Goal: Check status: Check status

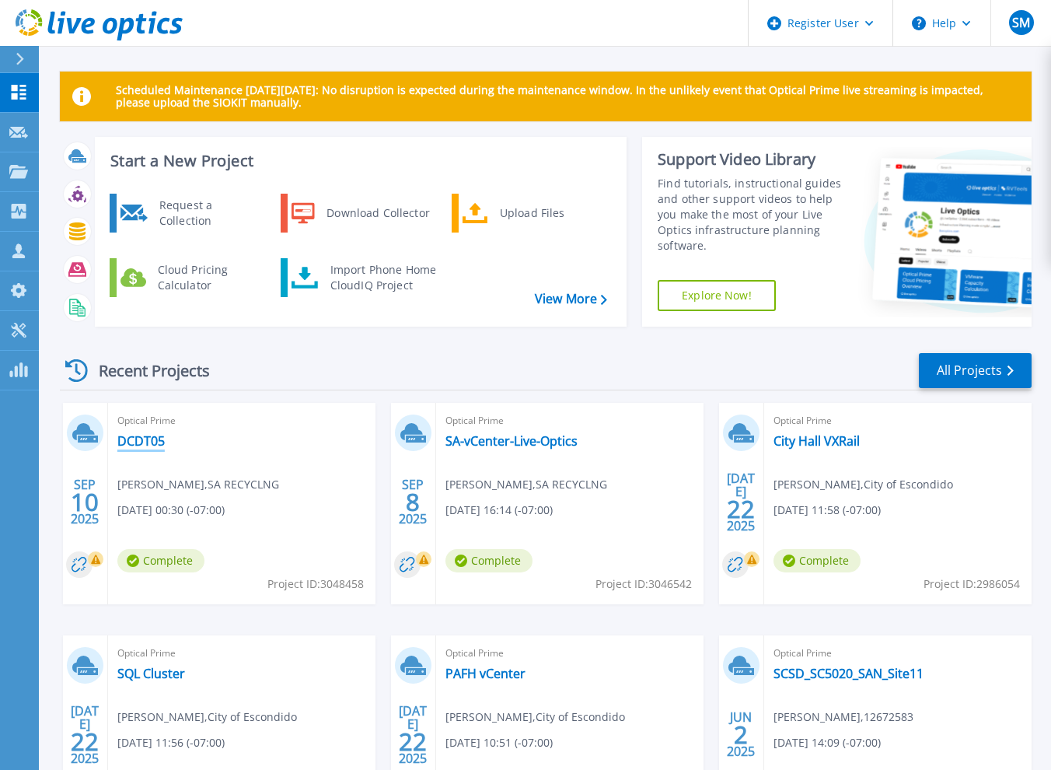
click at [145, 439] on link "DCDT05" at bounding box center [140, 441] width 47 height 16
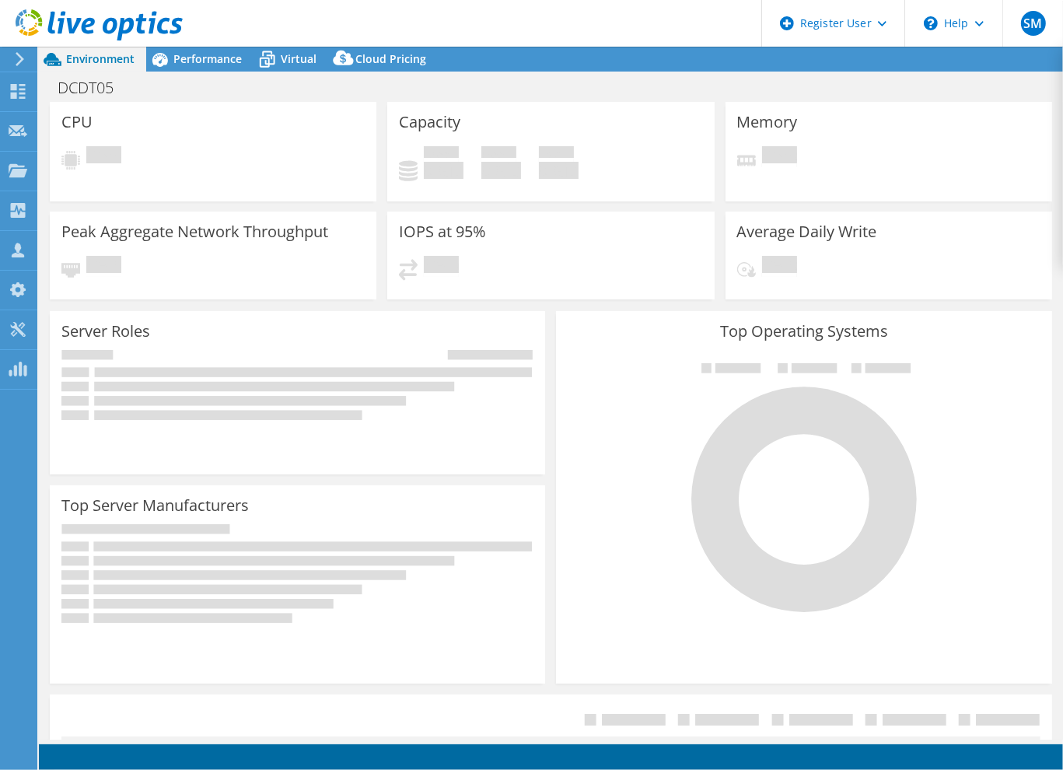
select select "USD"
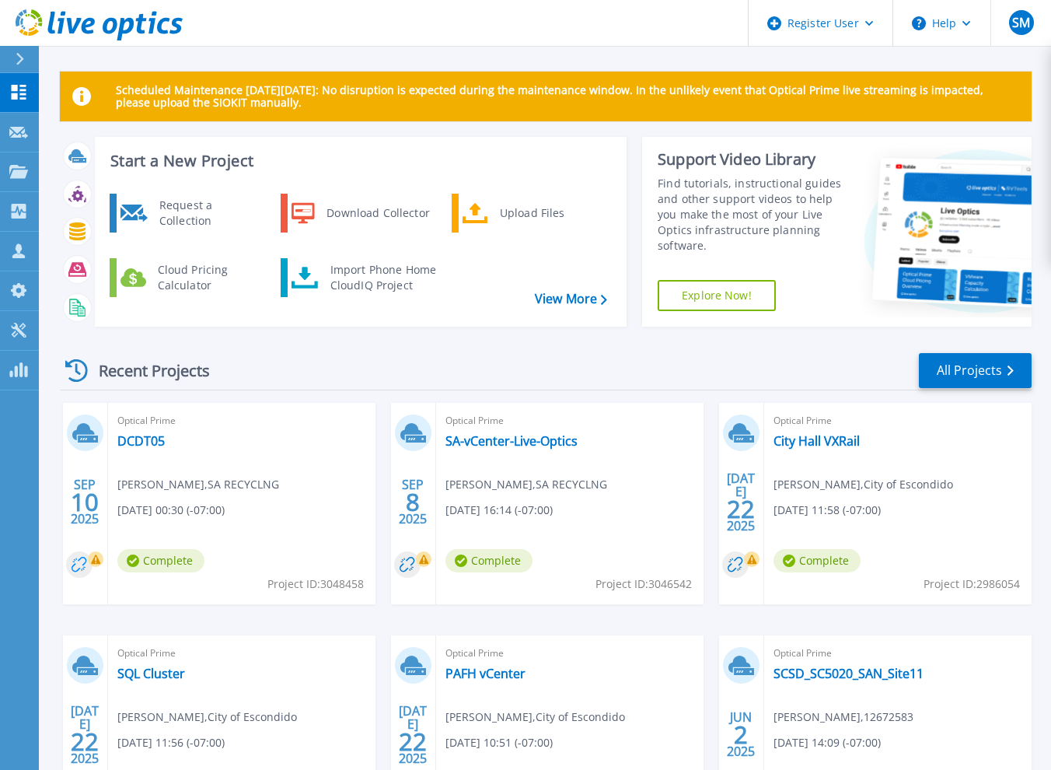
click at [87, 564] on circle at bounding box center [79, 564] width 26 height 26
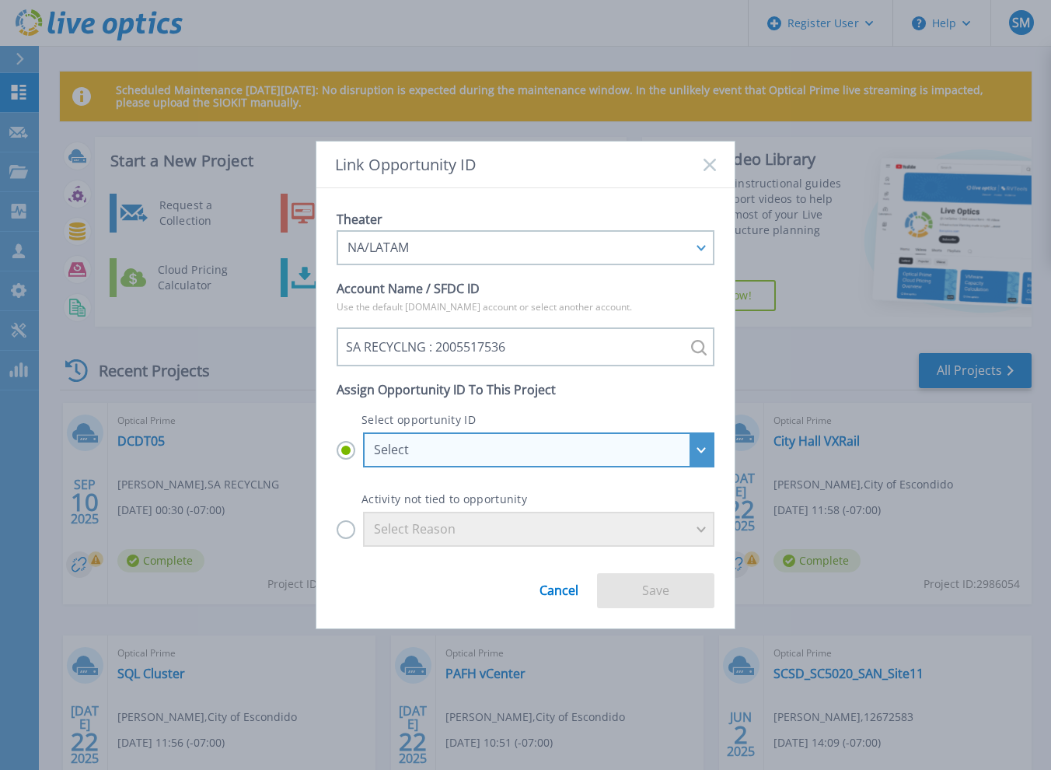
click at [519, 440] on div "Select" at bounding box center [538, 449] width 351 height 35
click at [0, 0] on input "Select Select **ALL QUOTES MUST GO THROUGH TECH DATA** SA Recycling LLC - SA Re…" at bounding box center [0, 0] width 0 height 0
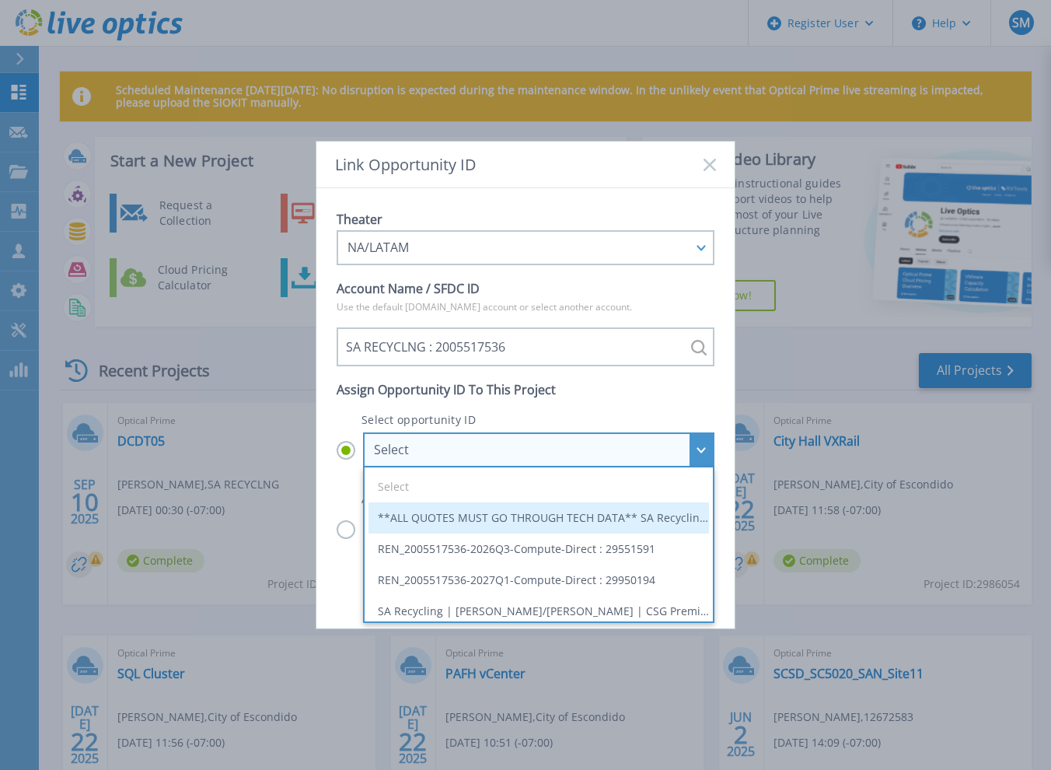
scroll to position [155, 0]
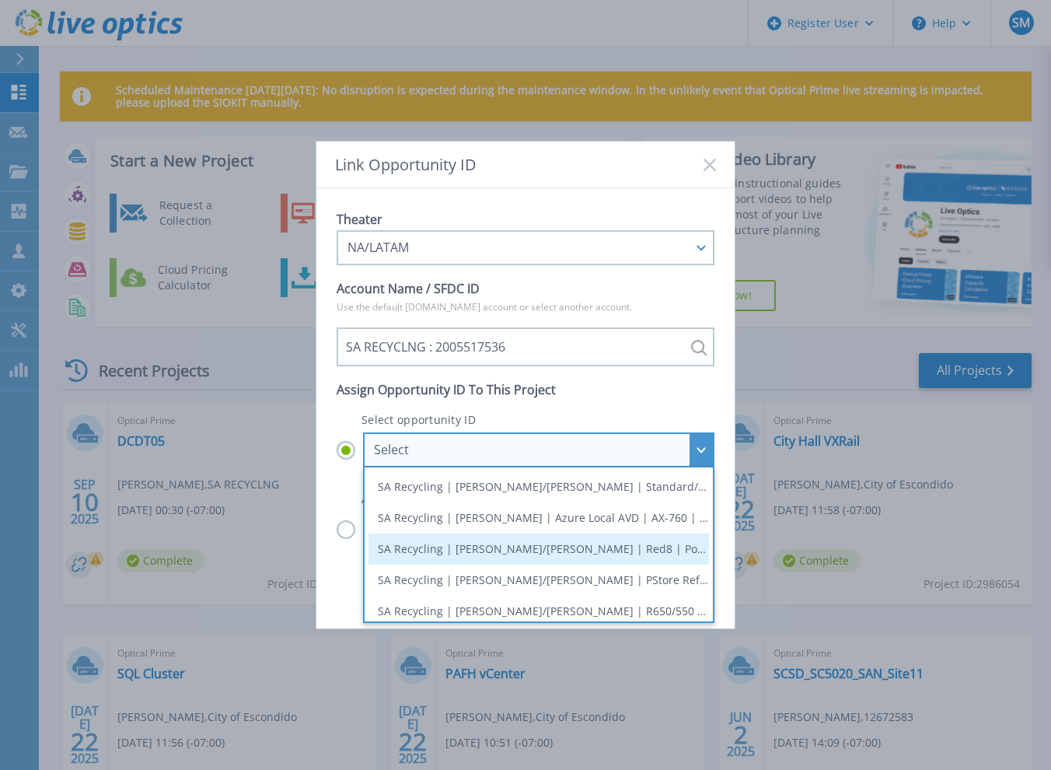
click at [583, 551] on li "SA Recycling | Manriquez/Weems | Red8 | Powerstore | Contreras : 29431842" at bounding box center [539, 548] width 341 height 31
click at [0, 0] on input "Select Select **ALL QUOTES MUST GO THROUGH TECH DATA** SA Recycling LLC - SA Re…" at bounding box center [0, 0] width 0 height 0
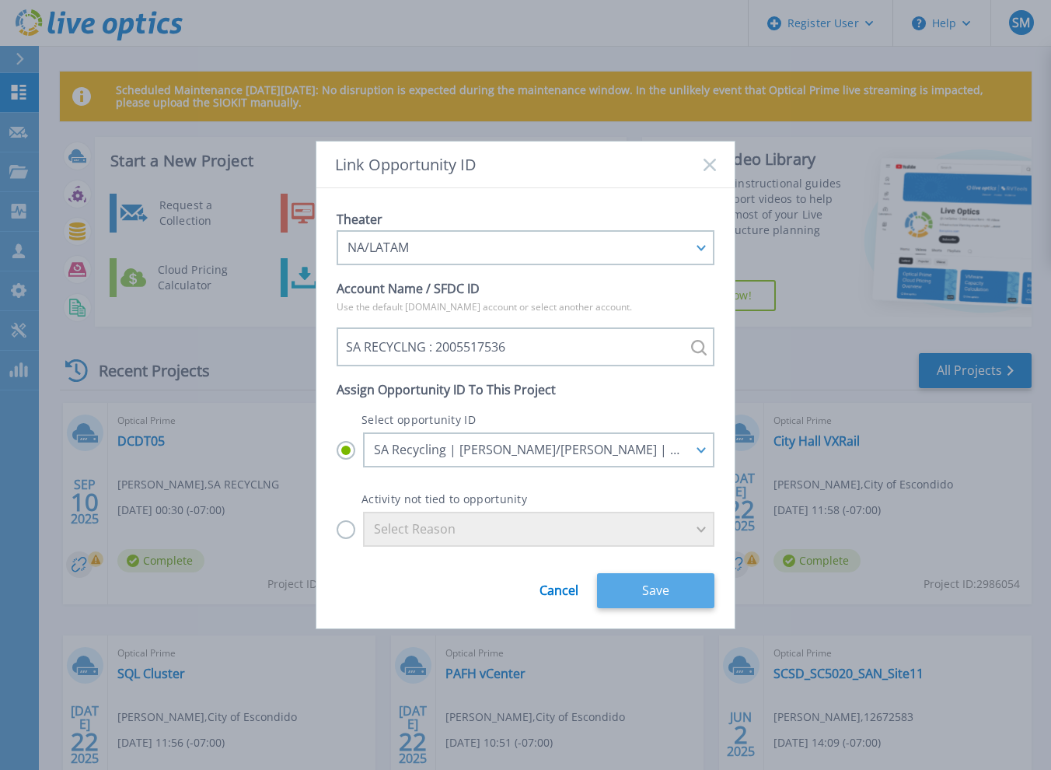
click at [629, 592] on button "Save" at bounding box center [655, 590] width 117 height 35
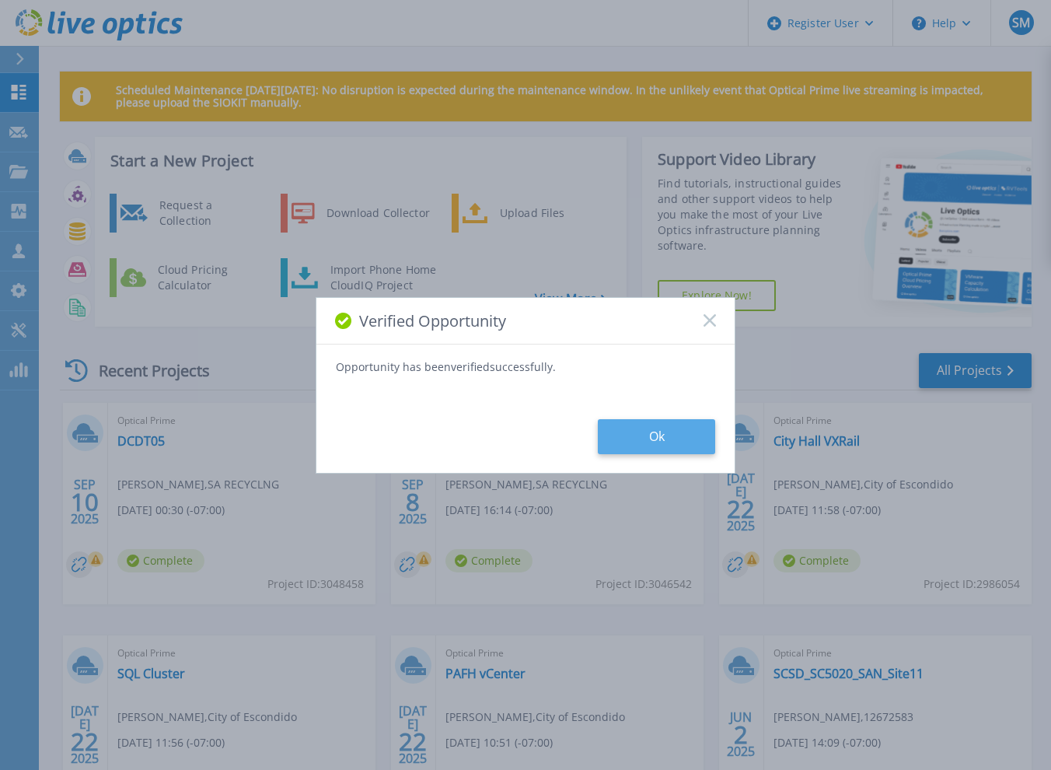
click at [690, 437] on button "Ok" at bounding box center [656, 436] width 117 height 35
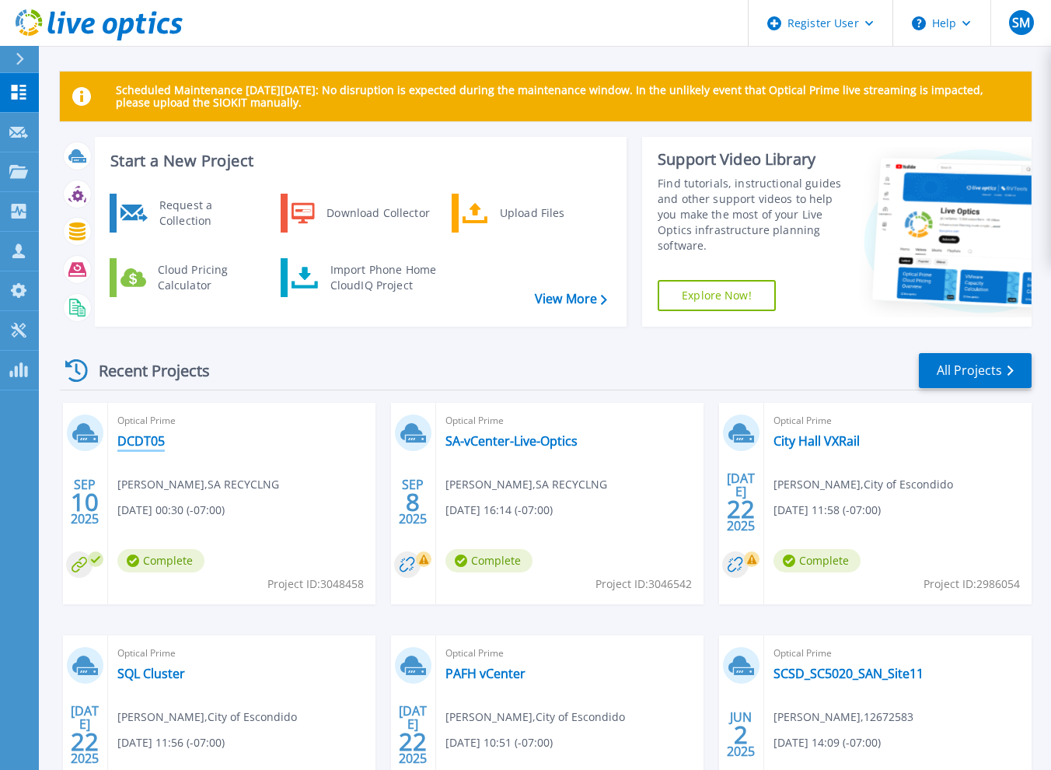
click at [137, 436] on link "DCDT05" at bounding box center [140, 441] width 47 height 16
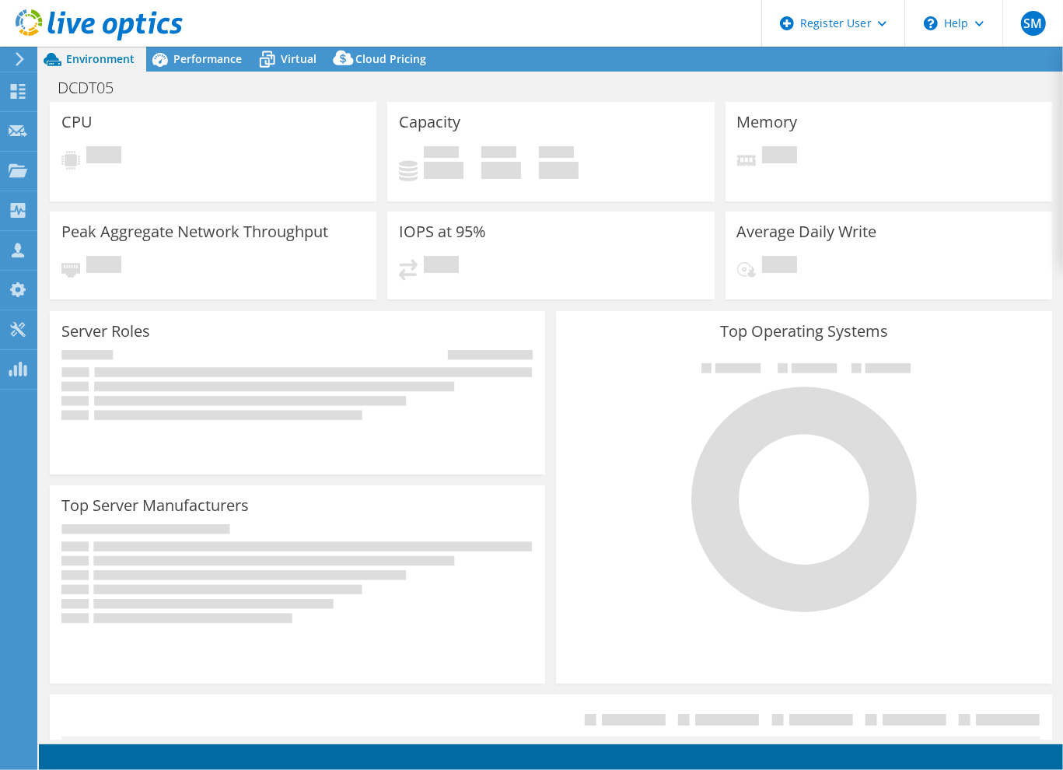
select select "USD"
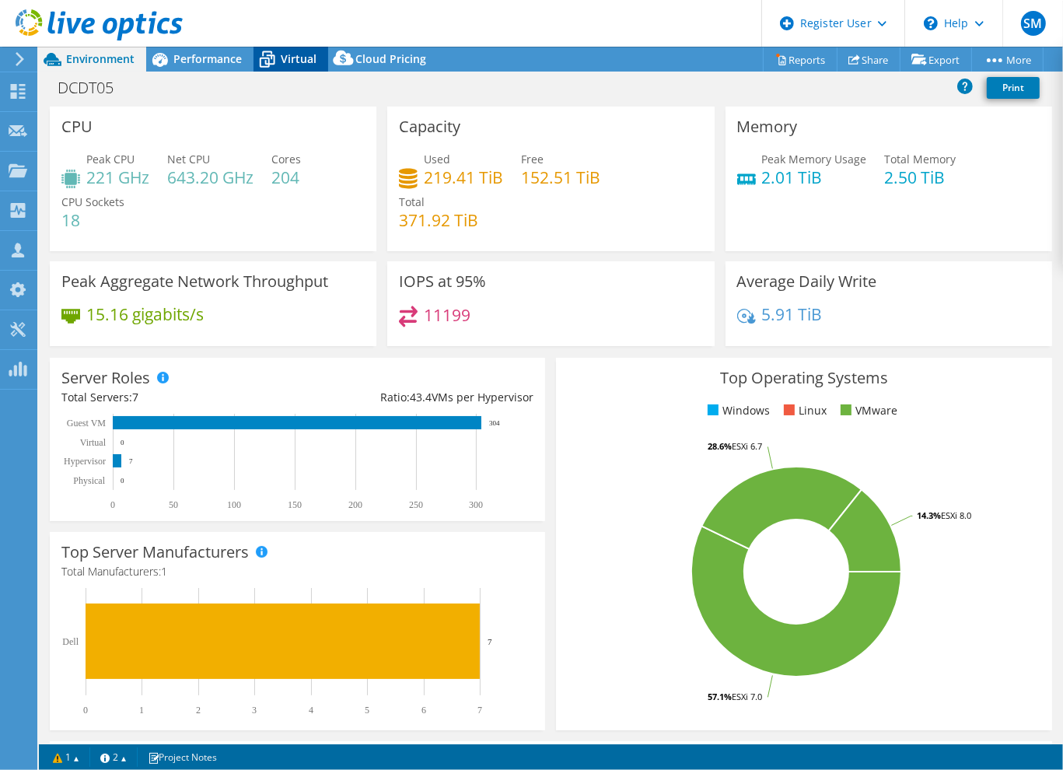
click at [308, 58] on span "Virtual" at bounding box center [299, 58] width 36 height 15
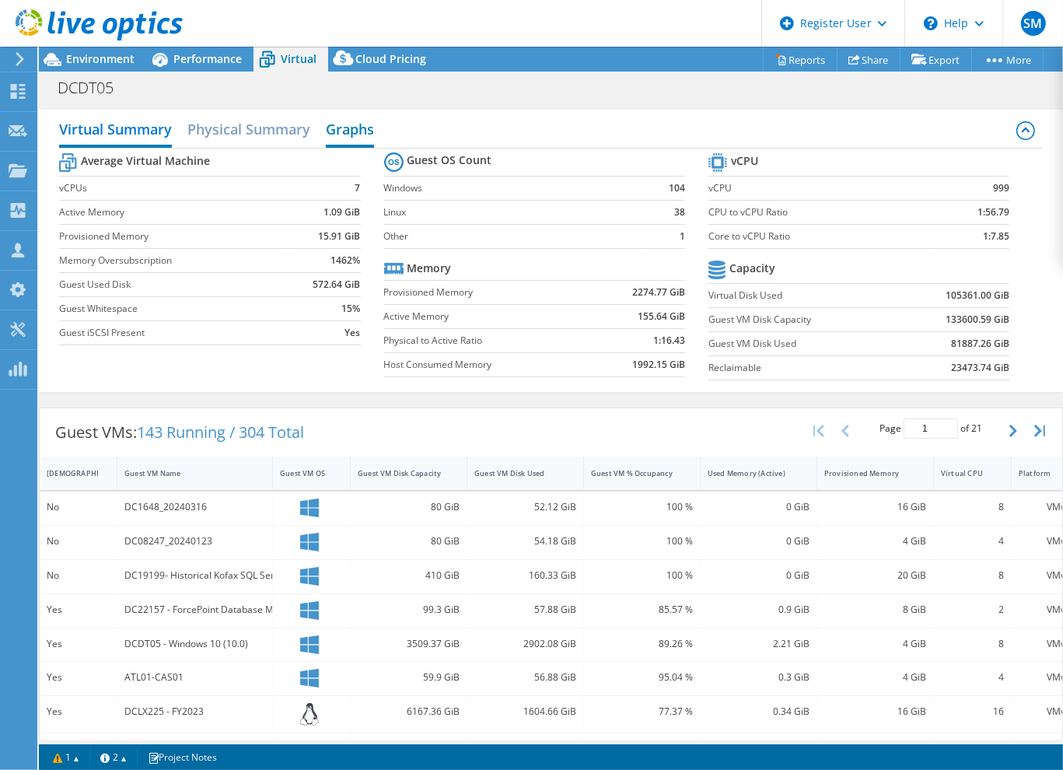
click at [345, 134] on h2 "Graphs" at bounding box center [350, 131] width 48 height 34
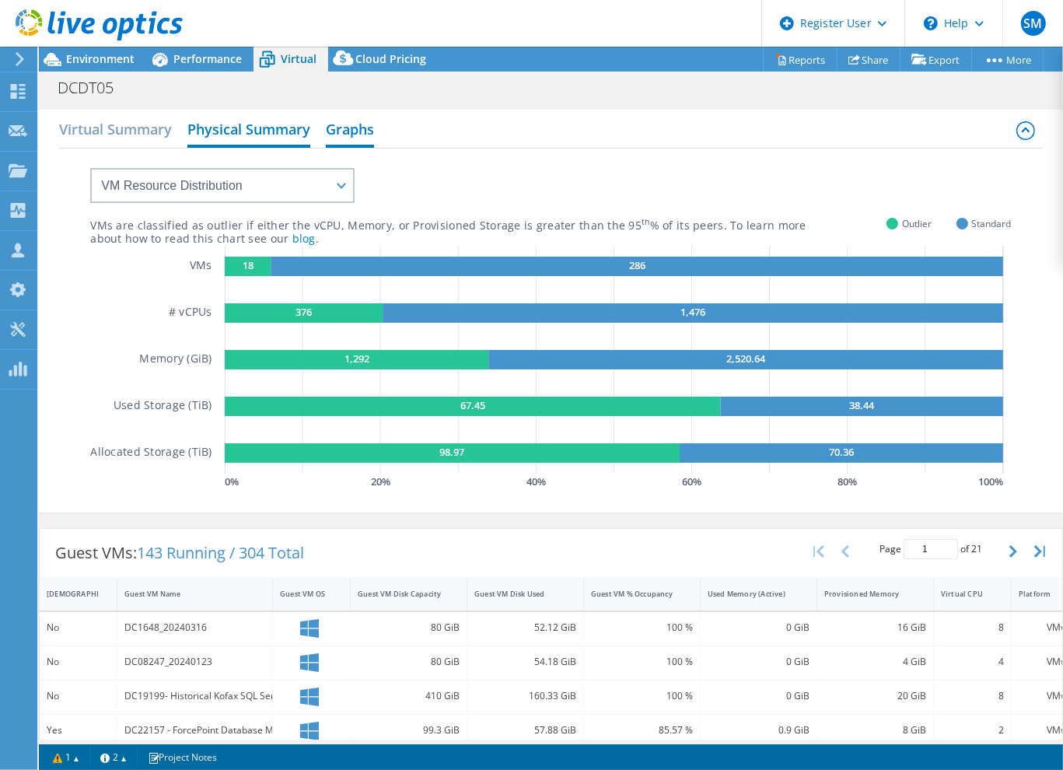
click at [261, 134] on h2 "Physical Summary" at bounding box center [248, 131] width 123 height 34
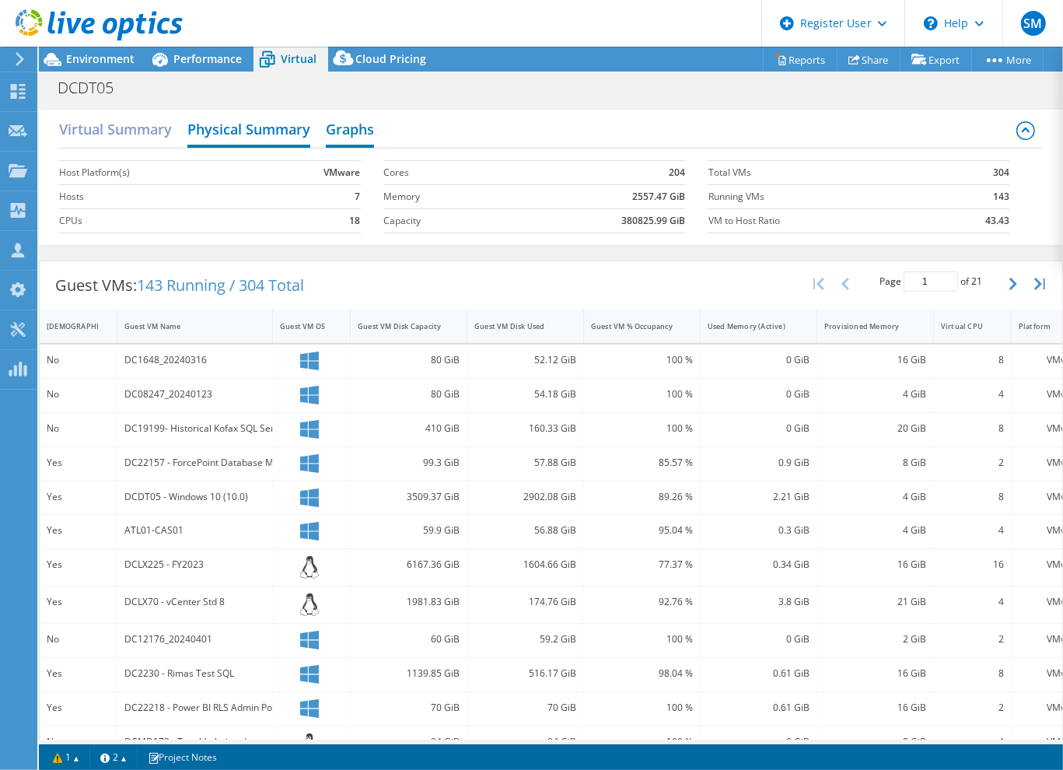
click at [330, 133] on h2 "Graphs" at bounding box center [350, 131] width 48 height 34
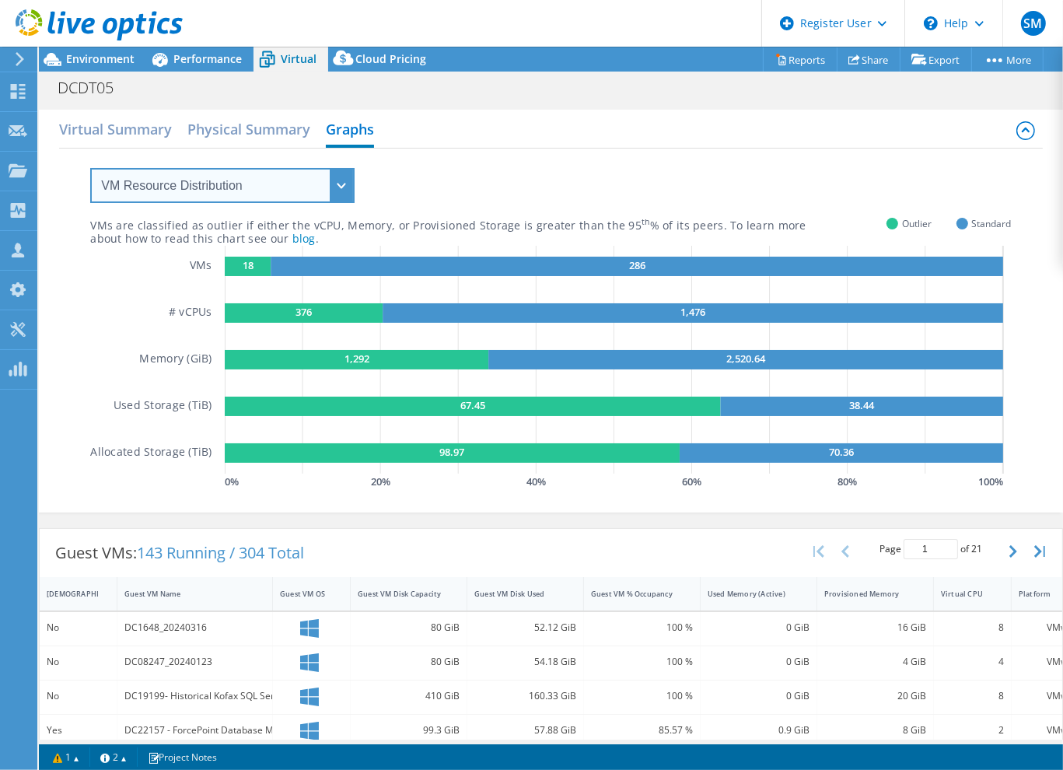
click at [177, 190] on select "VM Resource Distribution Provisioning Contrast Over Provisioning" at bounding box center [222, 185] width 264 height 35
select select "Over Provisioning"
click at [90, 168] on select "VM Resource Distribution Provisioning Contrast Over Provisioning" at bounding box center [222, 185] width 264 height 35
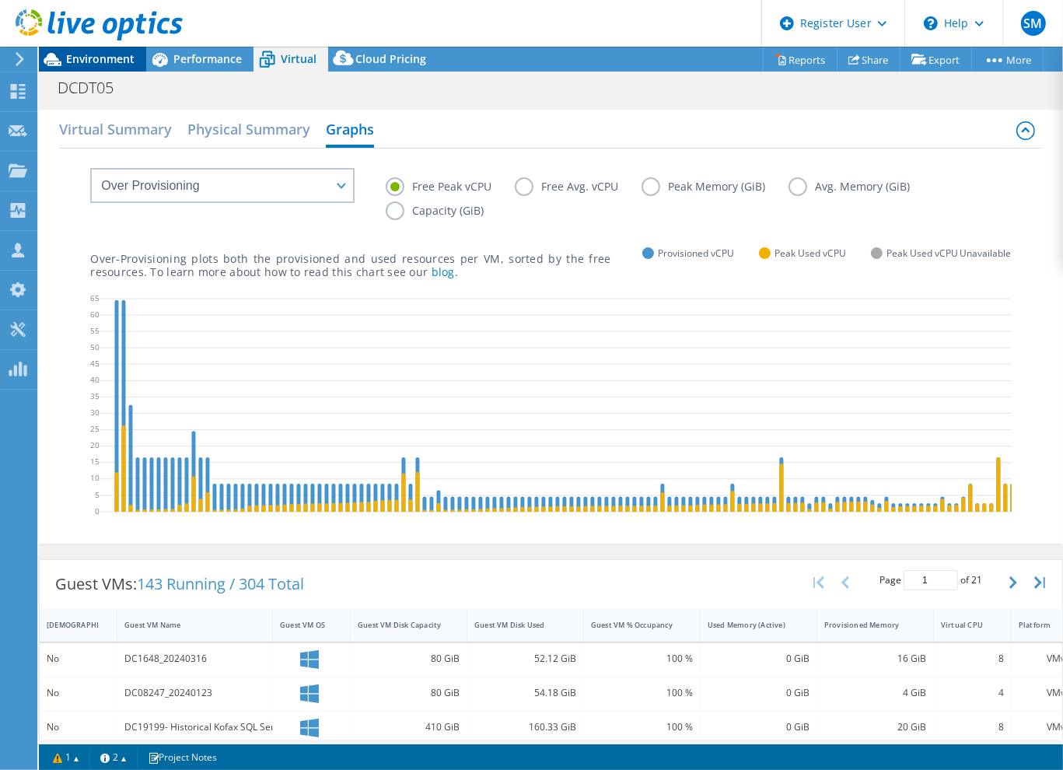
click at [79, 65] on span "Environment" at bounding box center [100, 58] width 68 height 15
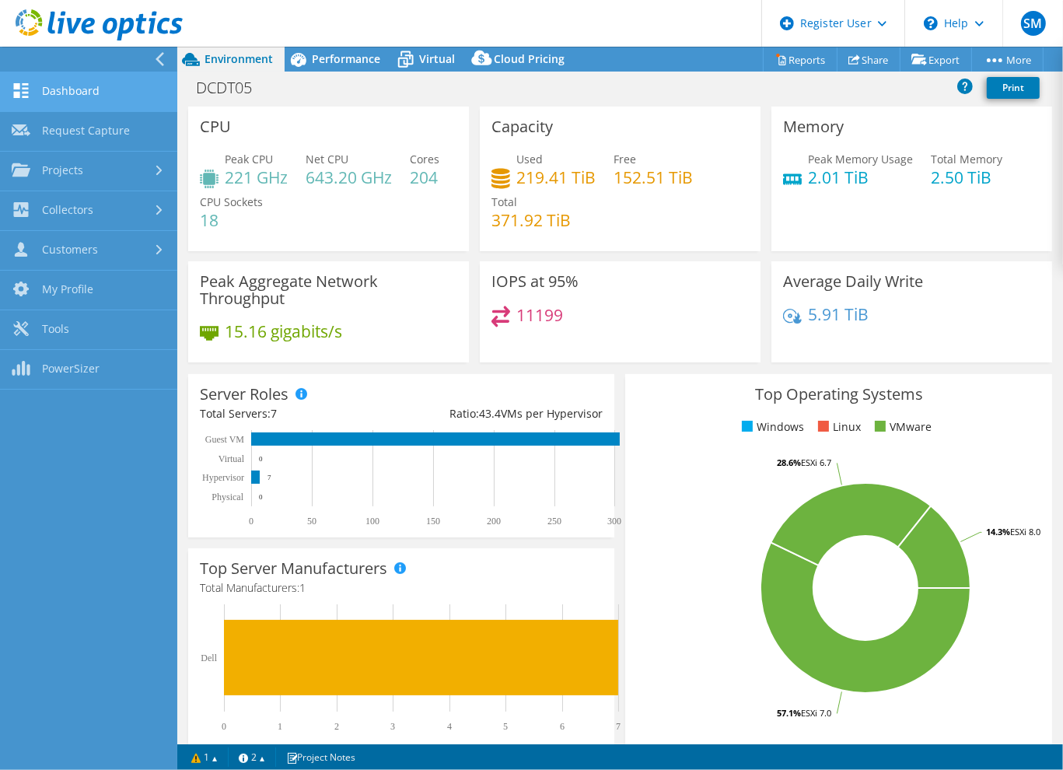
click at [87, 78] on link "Dashboard" at bounding box center [88, 92] width 177 height 40
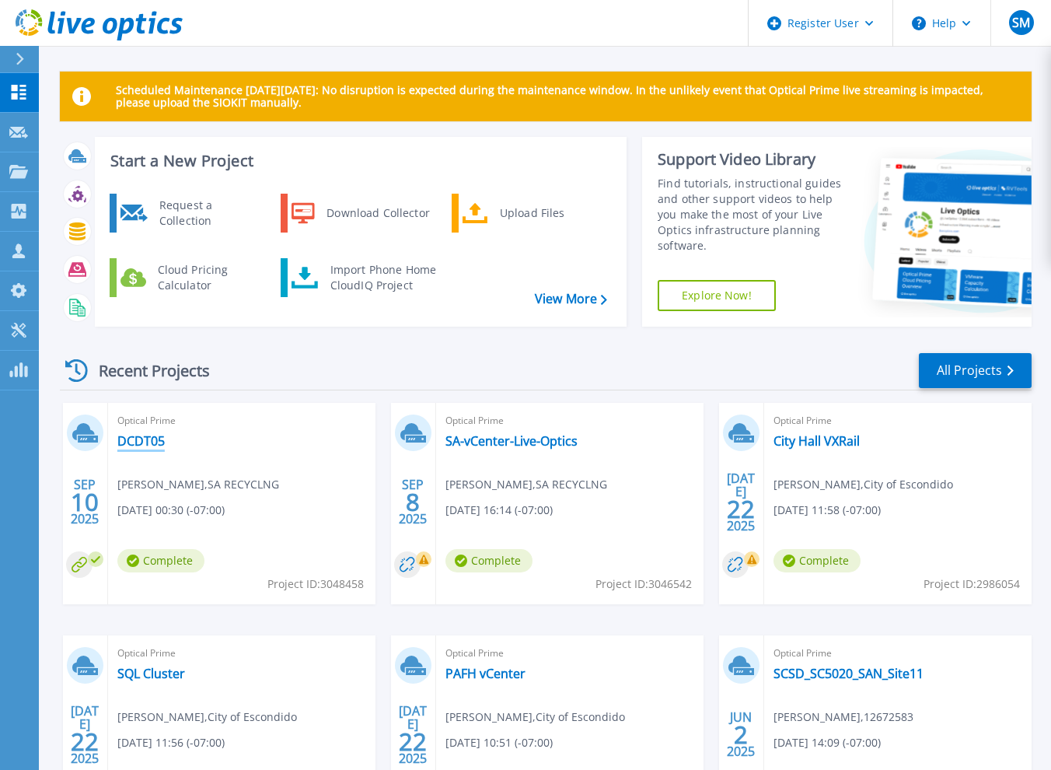
click at [141, 433] on link "DCDT05" at bounding box center [140, 441] width 47 height 16
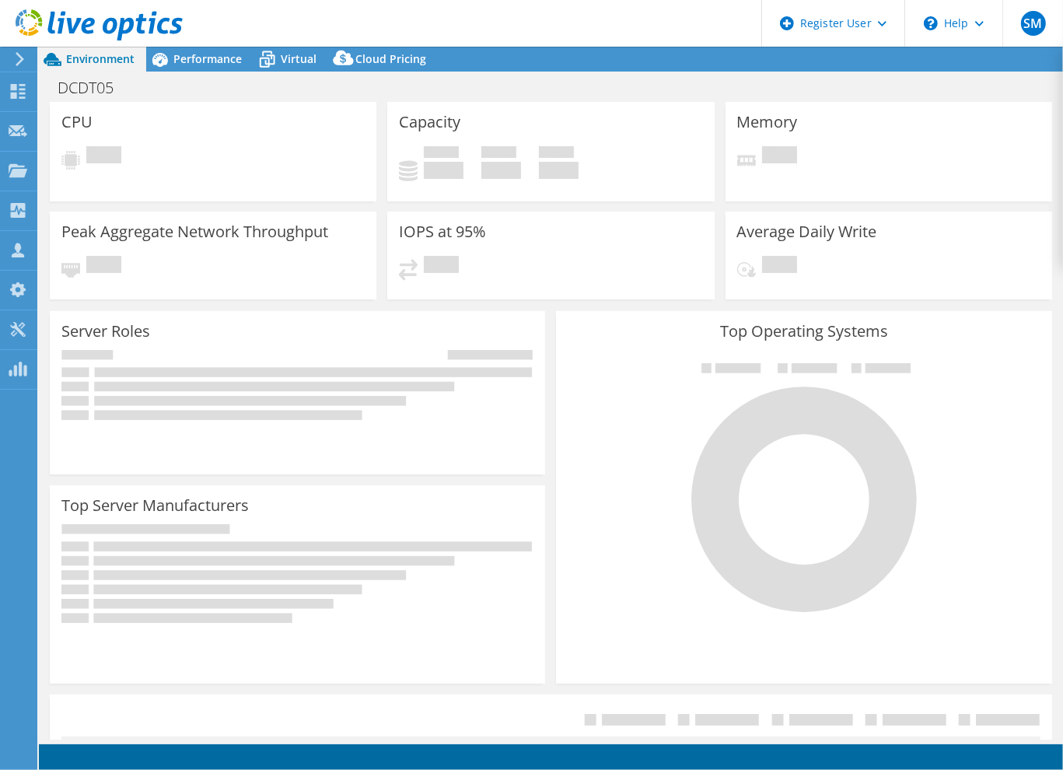
select select "USD"
